Goal: Navigation & Orientation: Find specific page/section

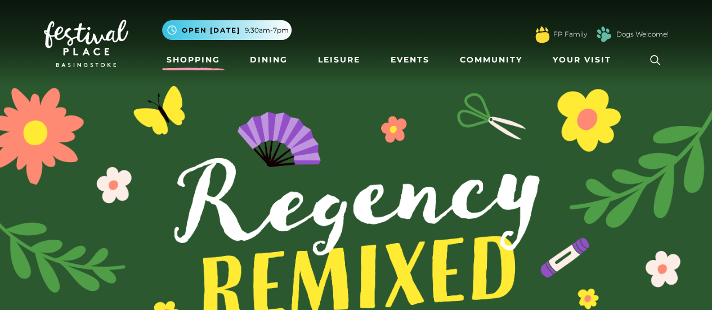
click at [211, 64] on link "Shopping" at bounding box center [193, 60] width 62 height 21
click at [405, 65] on link "Events" at bounding box center [410, 60] width 48 height 21
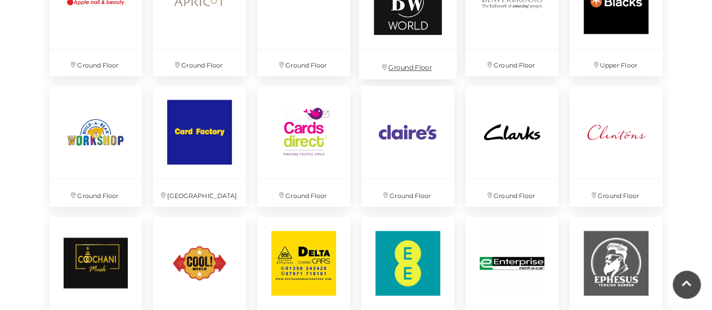
scroll to position [1022, 0]
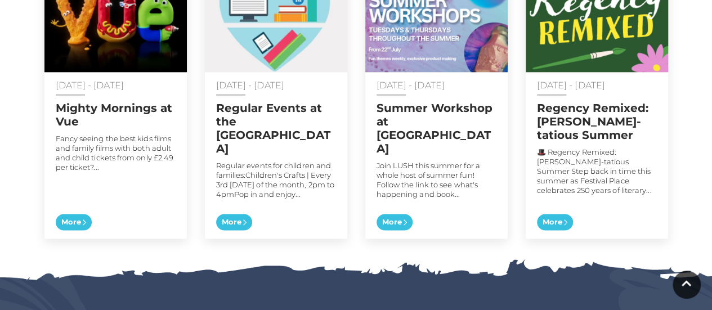
scroll to position [670, 0]
